Goal: Transaction & Acquisition: Book appointment/travel/reservation

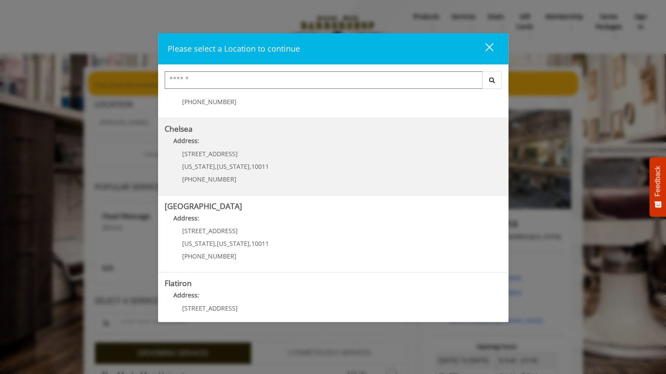
scroll to position [53, 0]
click at [244, 146] on p "Address:" at bounding box center [333, 142] width 337 height 14
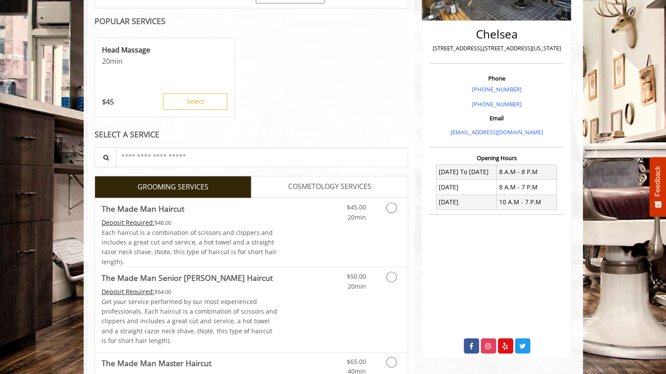
scroll to position [190, 0]
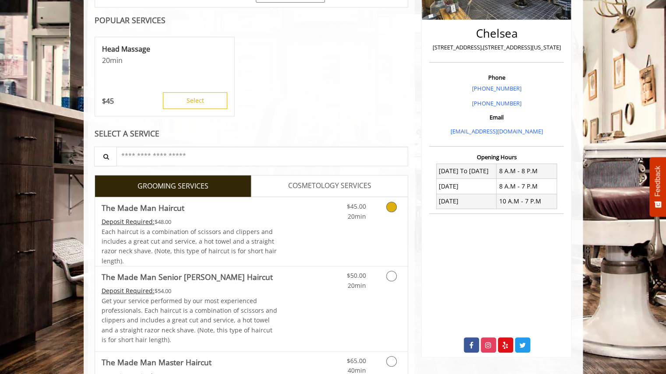
click at [391, 206] on icon "Grooming services" at bounding box center [391, 207] width 11 height 11
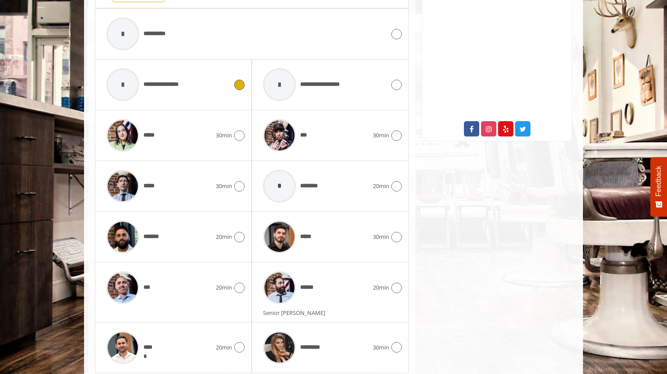
scroll to position [406, 0]
click at [394, 232] on icon at bounding box center [396, 236] width 11 height 11
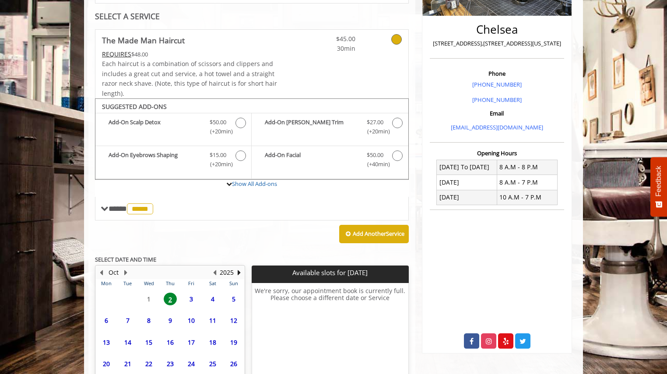
scroll to position [263, 0]
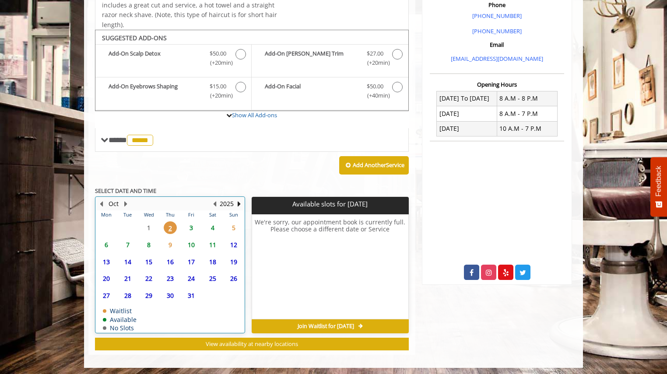
click at [219, 224] on div "4" at bounding box center [212, 227] width 18 height 13
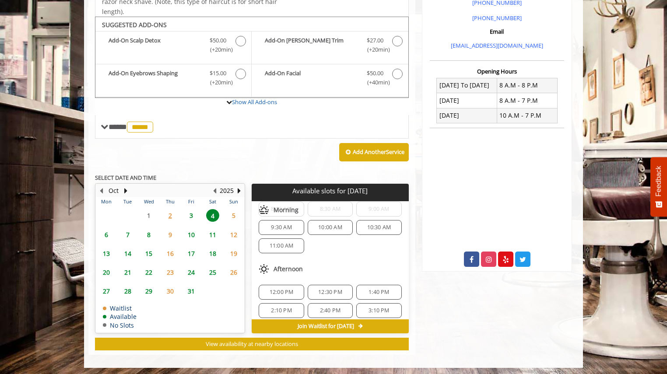
scroll to position [24, 0]
click at [290, 242] on span "11:00 AM" at bounding box center [282, 245] width 24 height 7
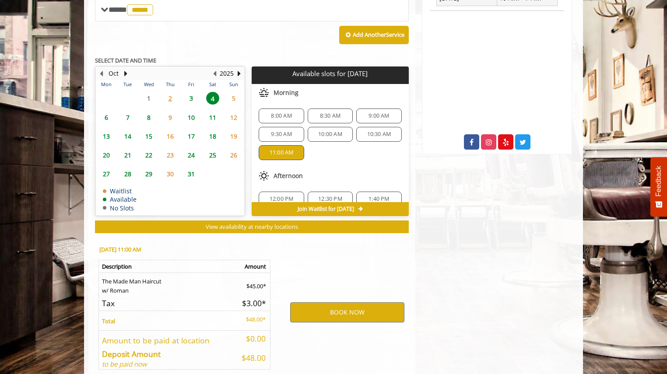
scroll to position [433, 0]
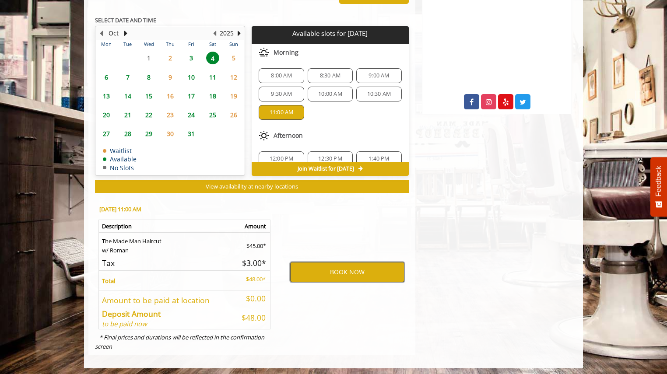
click at [351, 268] on button "BOOK NOW" at bounding box center [347, 272] width 114 height 20
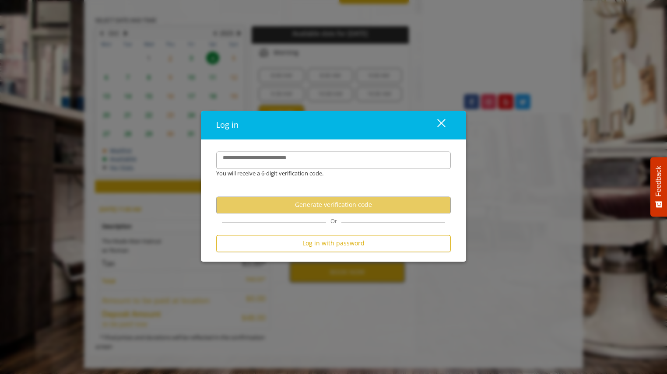
scroll to position [0, 0]
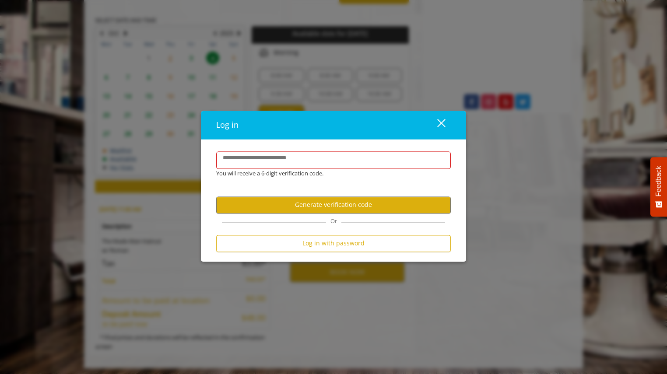
click at [363, 148] on div "**********" at bounding box center [333, 201] width 265 height 122
click at [353, 158] on input "**********" at bounding box center [333, 160] width 235 height 18
type input "*"
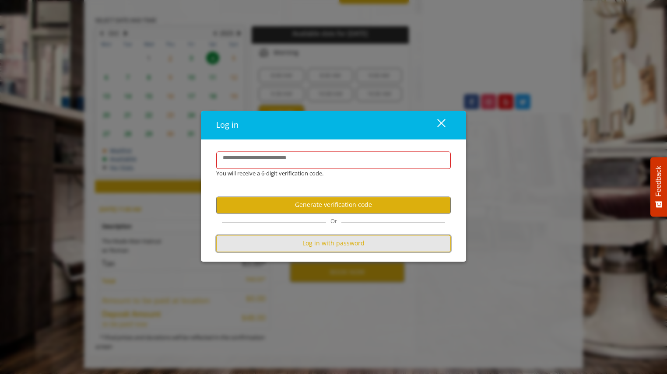
click at [317, 236] on button "Log in with password" at bounding box center [333, 243] width 235 height 17
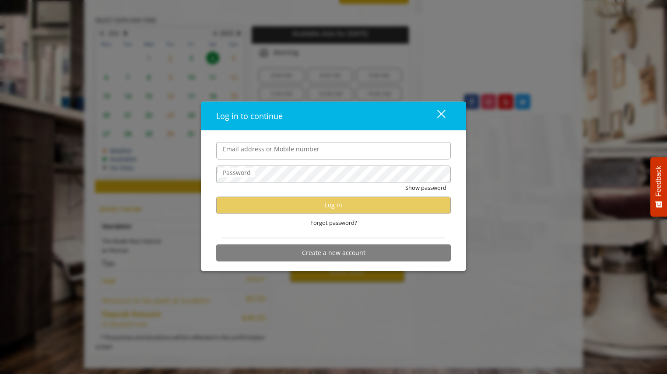
click at [304, 150] on input "Email address or Mobile number" at bounding box center [333, 151] width 235 height 18
type input "**********"
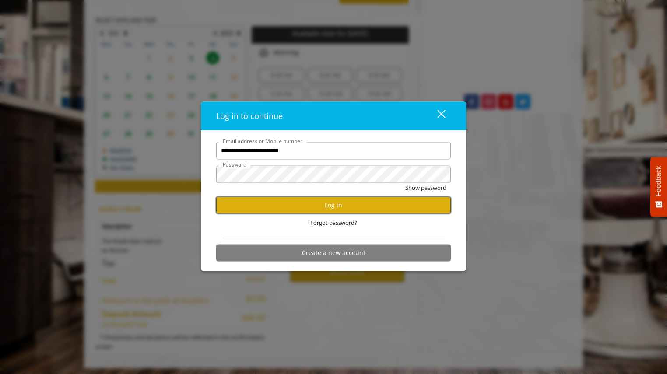
click at [325, 200] on button "Log in" at bounding box center [333, 204] width 235 height 17
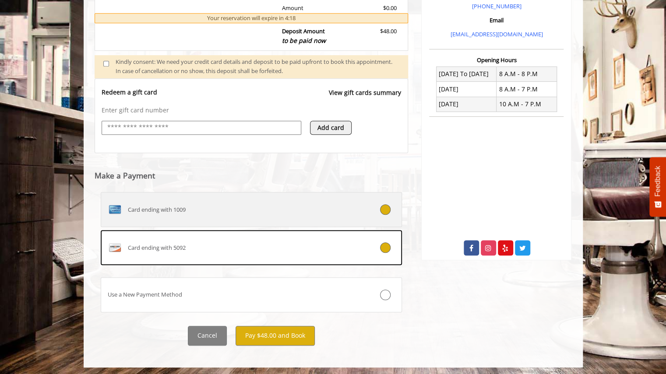
scroll to position [287, 0]
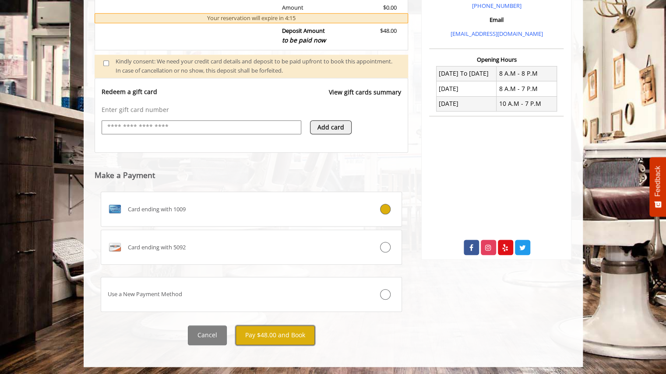
click at [276, 329] on button "Pay $48.00 and Book" at bounding box center [274, 336] width 79 height 20
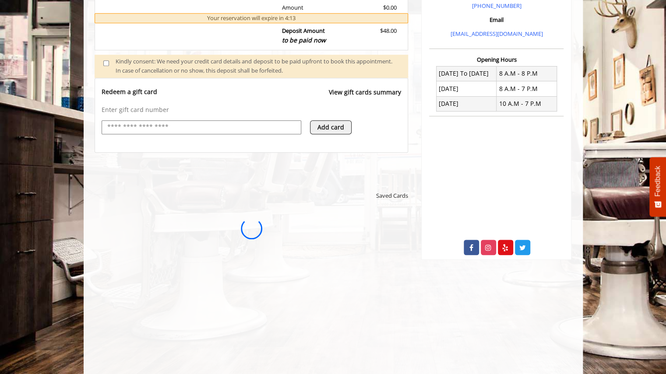
scroll to position [0, 0]
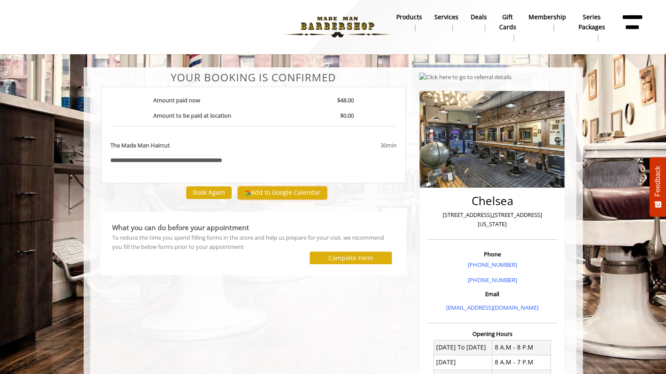
click at [257, 196] on button "Add to Google Calendar" at bounding box center [282, 192] width 89 height 13
